Goal: Navigation & Orientation: Find specific page/section

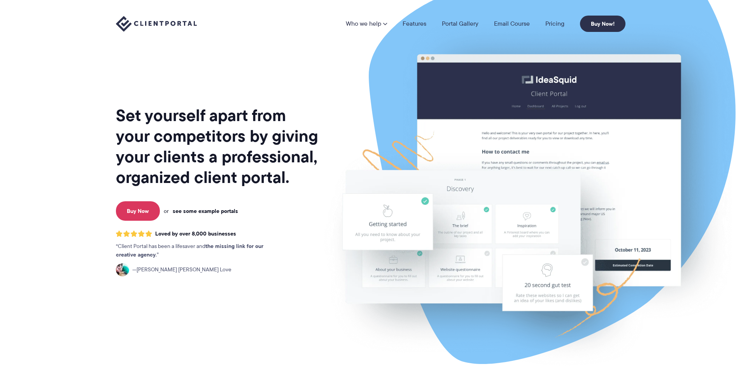
click at [213, 209] on link "see some example portals" at bounding box center [205, 210] width 65 height 7
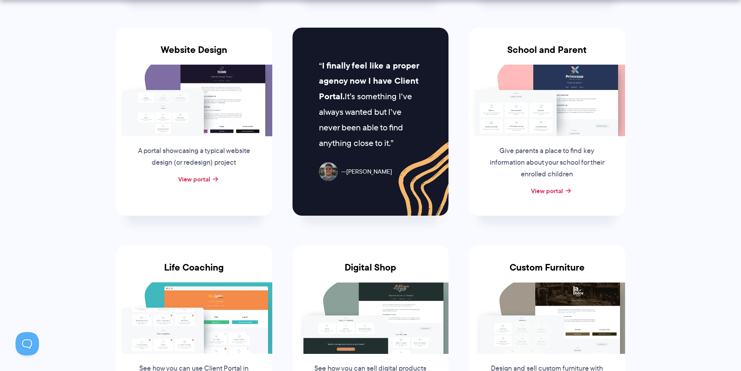
scroll to position [544, 0]
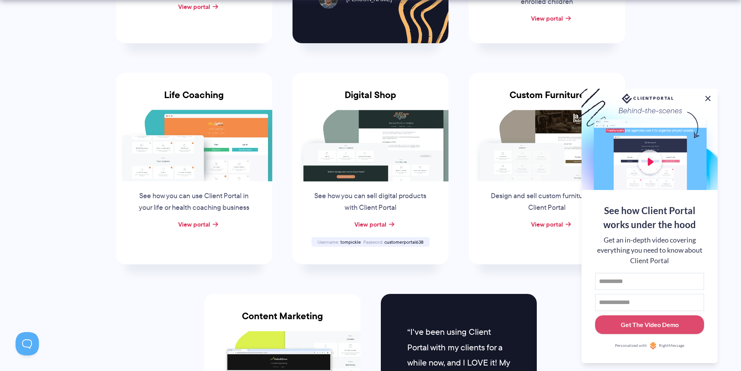
click at [709, 94] on button at bounding box center [707, 98] width 9 height 9
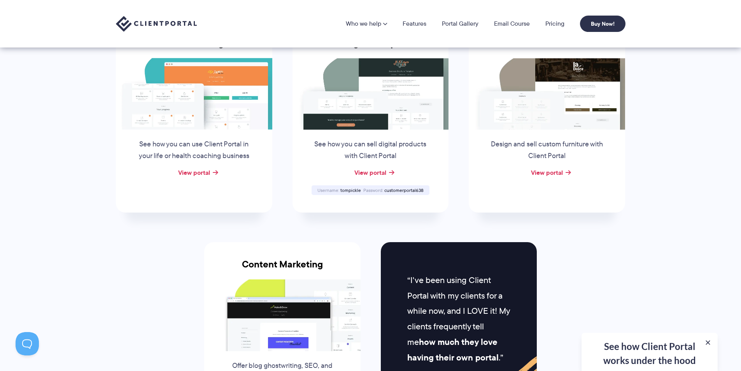
scroll to position [583, 0]
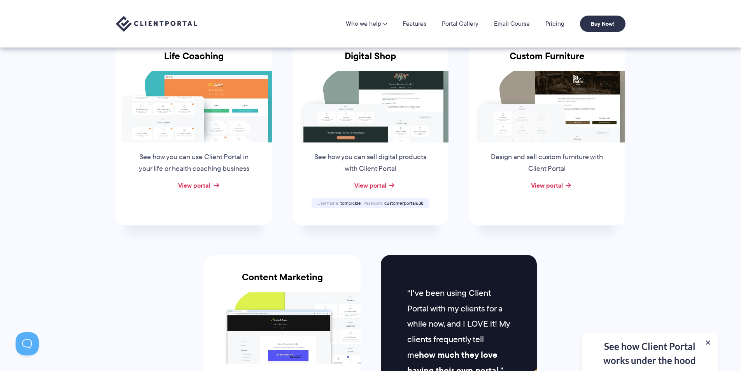
click at [210, 185] on link "View portal" at bounding box center [194, 184] width 32 height 9
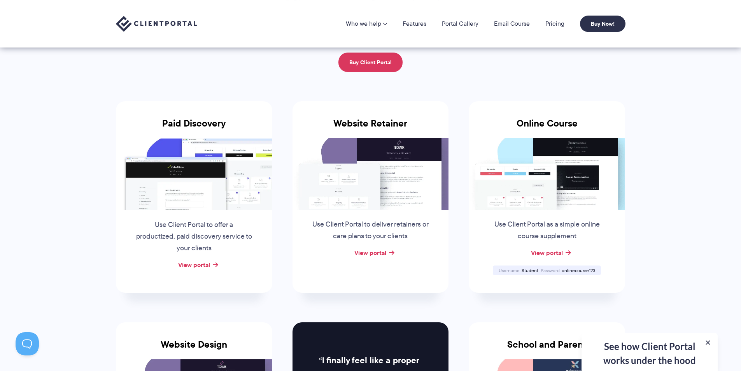
scroll to position [39, 0]
